Goal: Information Seeking & Learning: Learn about a topic

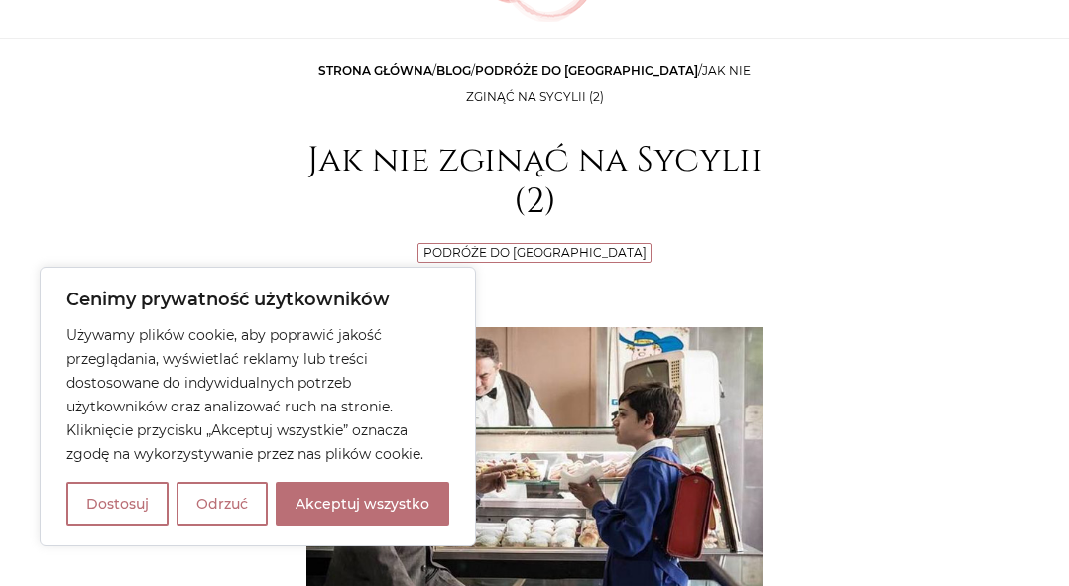
scroll to position [298, 0]
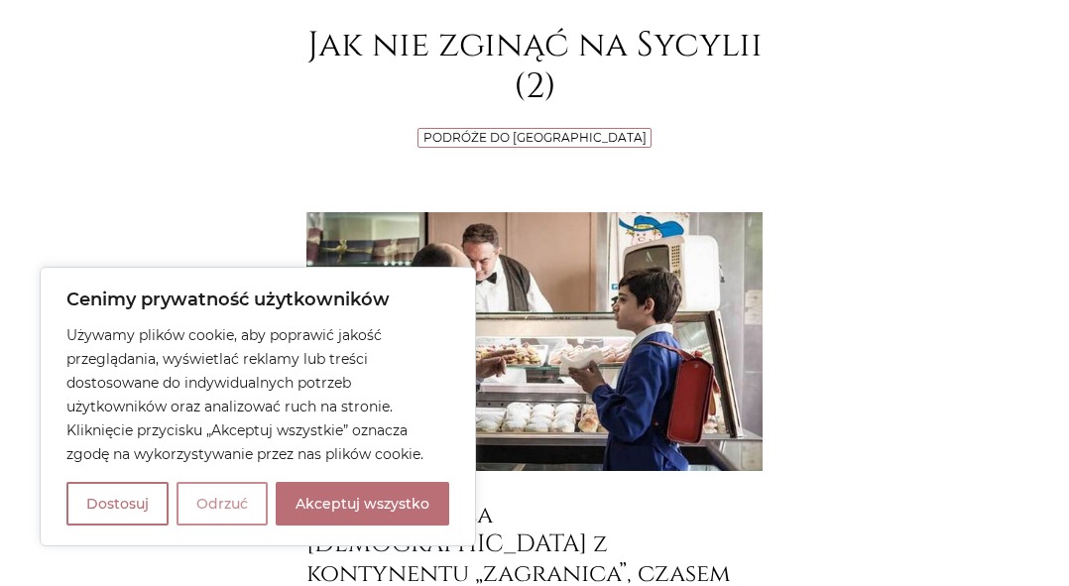
click at [223, 495] on button "Odrzuć" at bounding box center [222, 504] width 91 height 44
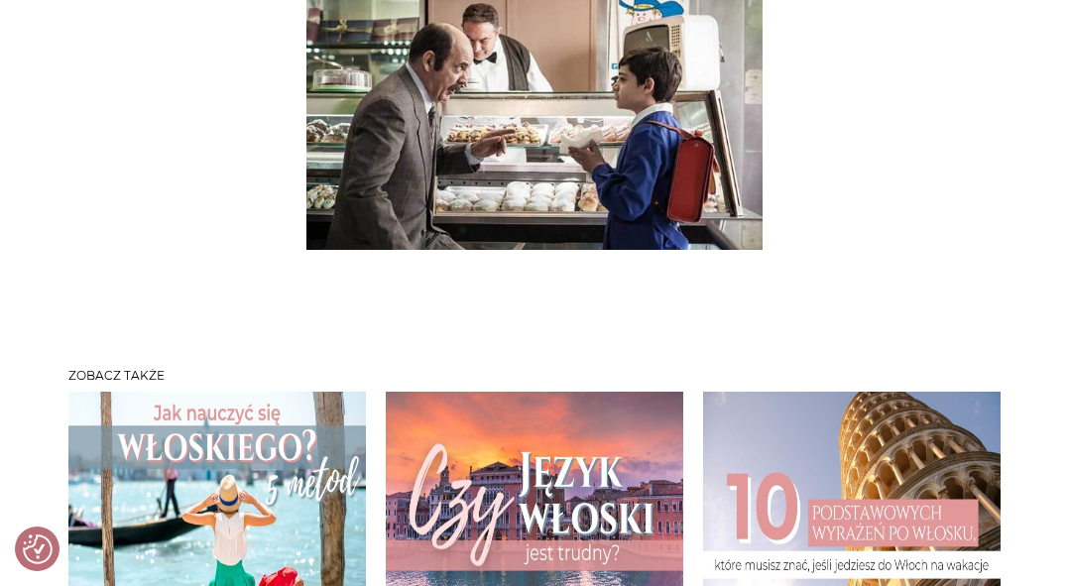
scroll to position [5256, 0]
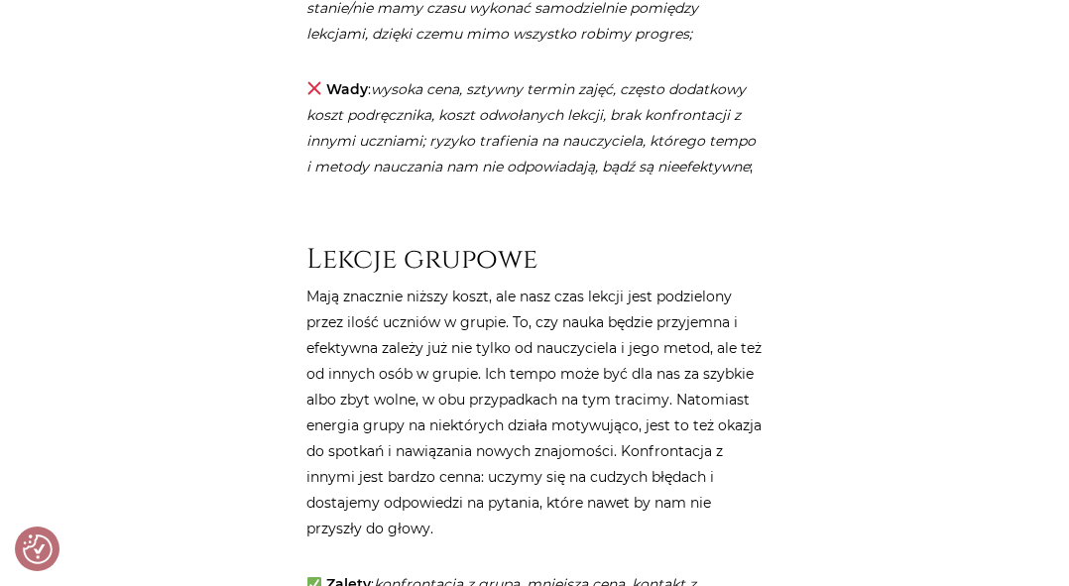
scroll to position [1983, 0]
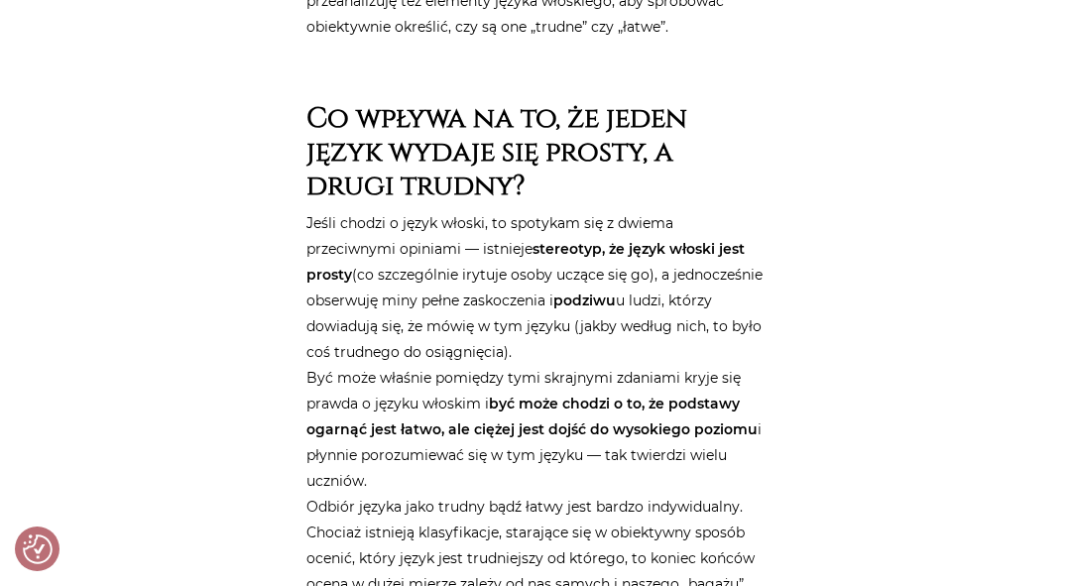
scroll to position [992, 0]
